Goal: Check status: Check status

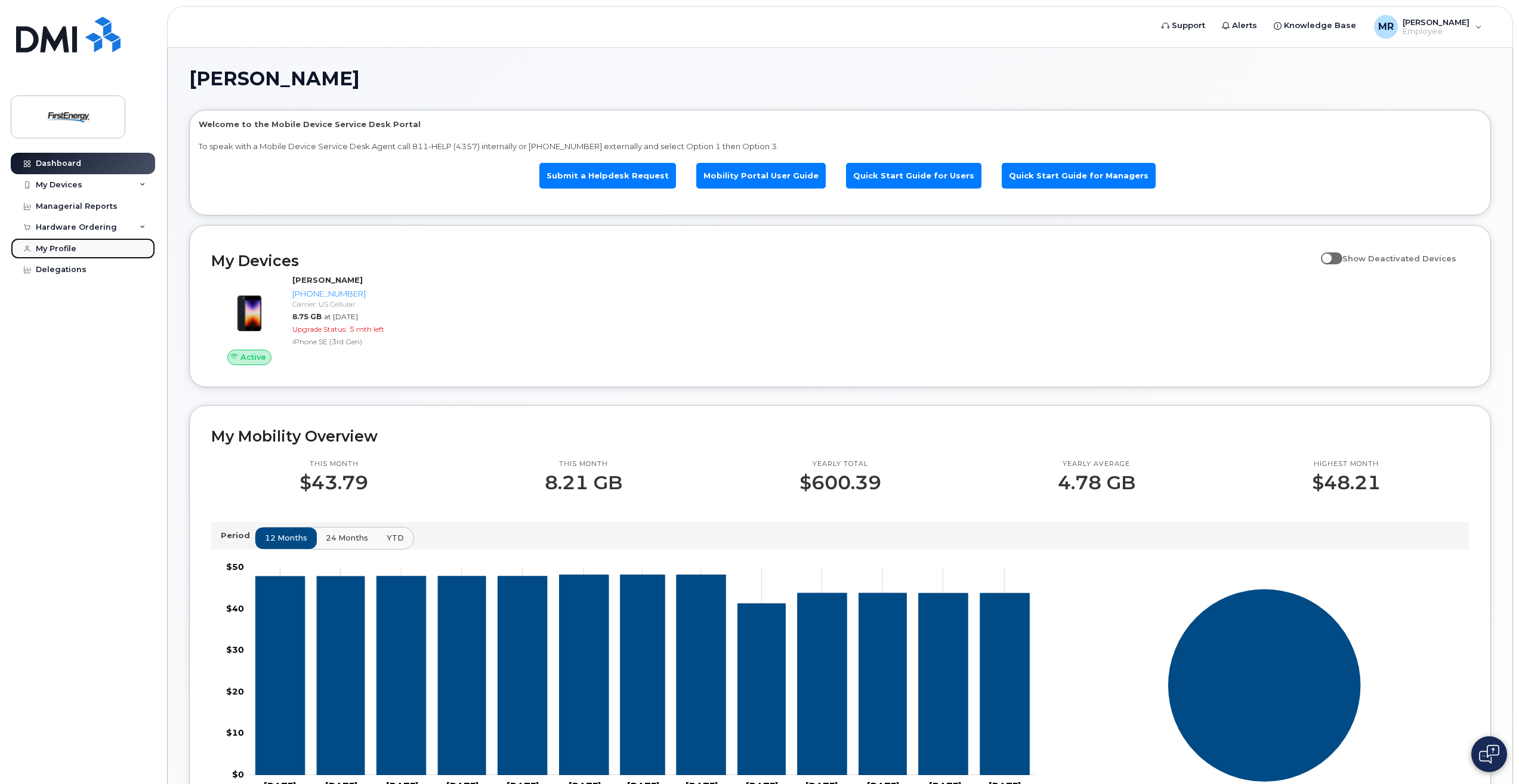
click at [60, 244] on div "My Profile" at bounding box center [56, 248] width 40 height 9
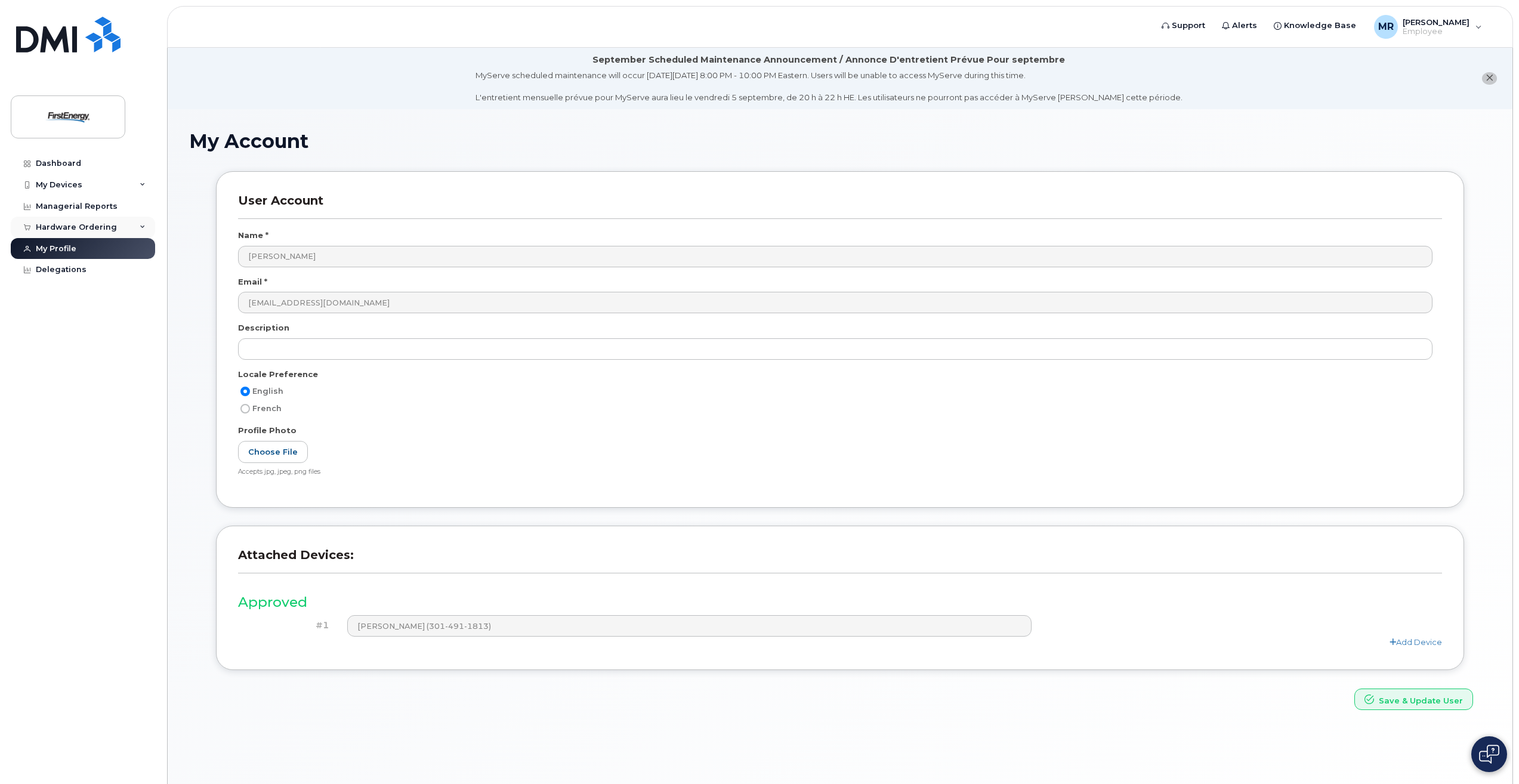
click at [58, 226] on div "Hardware Ordering" at bounding box center [77, 227] width 81 height 9
click at [64, 247] on div "My Orders" at bounding box center [62, 249] width 43 height 11
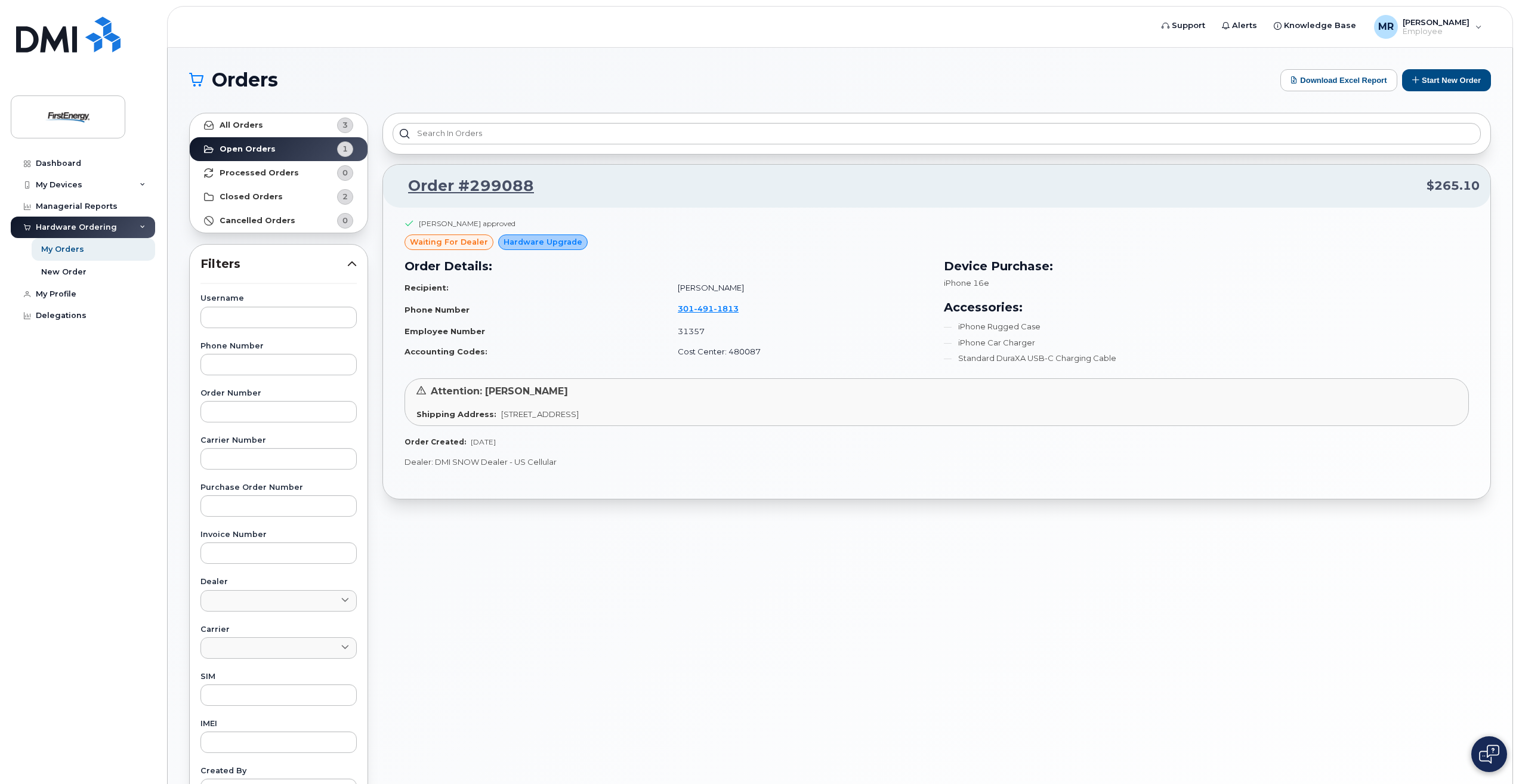
click at [479, 390] on span "Attention: [PERSON_NAME]" at bounding box center [500, 391] width 137 height 12
click at [495, 415] on div "Shipping Address: [STREET_ADDRESS]" at bounding box center [936, 414] width 1040 height 12
click at [591, 342] on td "Accounting Codes:" at bounding box center [536, 352] width 263 height 21
click at [688, 295] on td "[PERSON_NAME]" at bounding box center [798, 287] width 263 height 21
click at [676, 259] on h3 "Order Details:" at bounding box center [666, 266] width 525 height 18
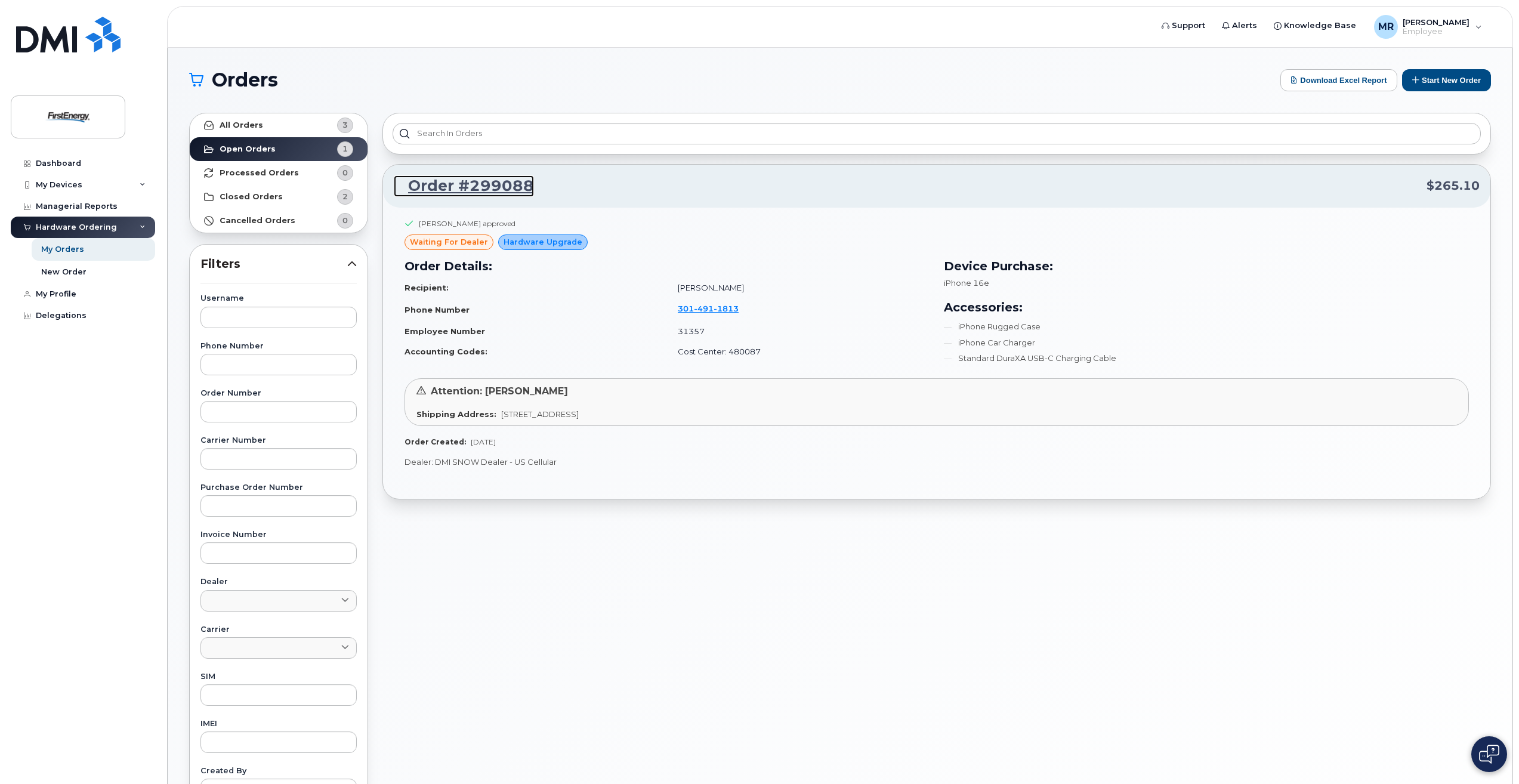
click at [452, 187] on link "Order #299088" at bounding box center [463, 186] width 140 height 22
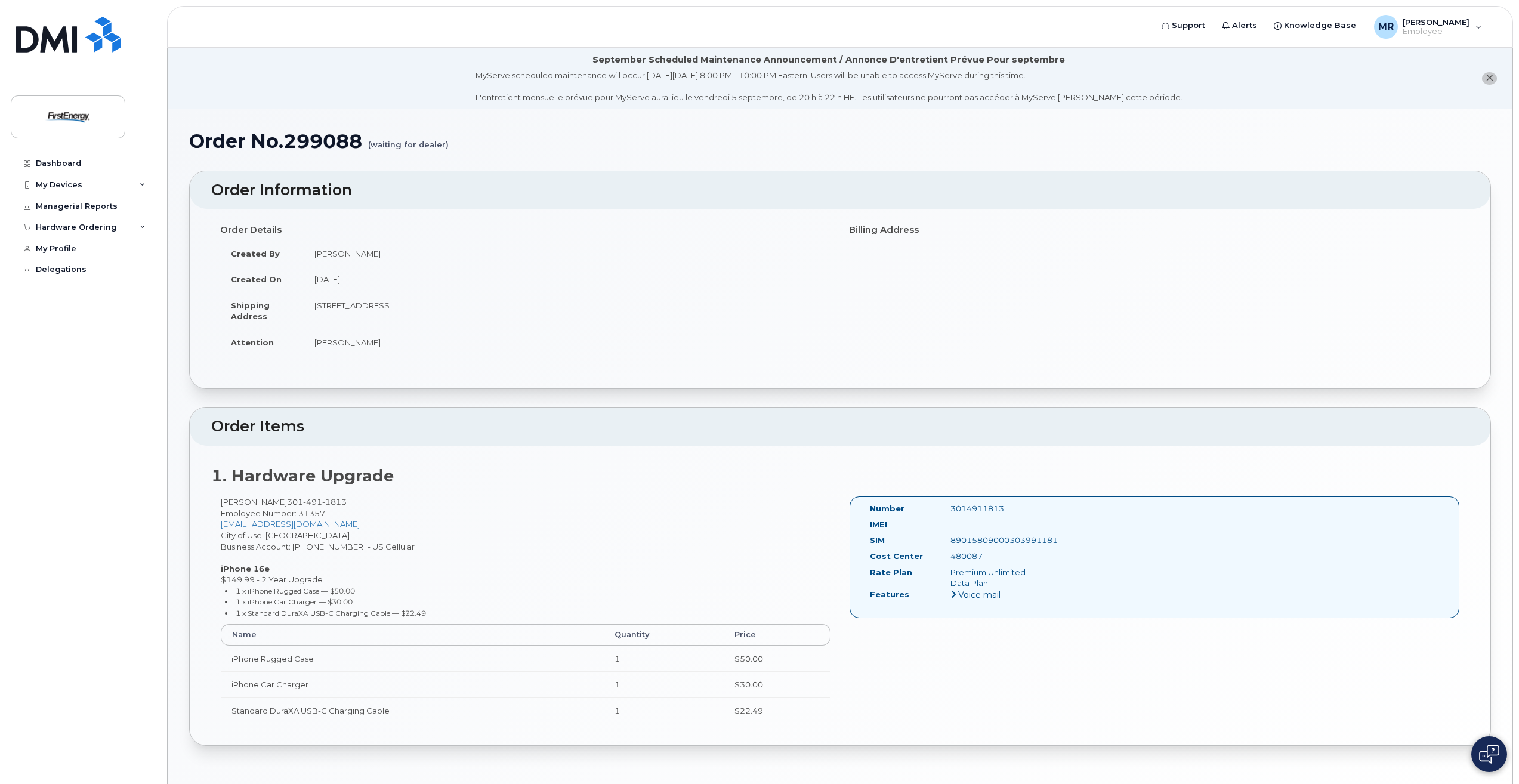
click at [299, 143] on h1 "Order No.299088 (waiting for dealer)" at bounding box center [840, 141] width 1302 height 21
click at [296, 191] on h2 "Order Information" at bounding box center [840, 190] width 1258 height 17
click at [331, 245] on td "Melissa Hoye" at bounding box center [567, 253] width 527 height 26
click at [335, 257] on td "Melissa Hoye" at bounding box center [567, 253] width 527 height 26
